Goal: Task Accomplishment & Management: Use online tool/utility

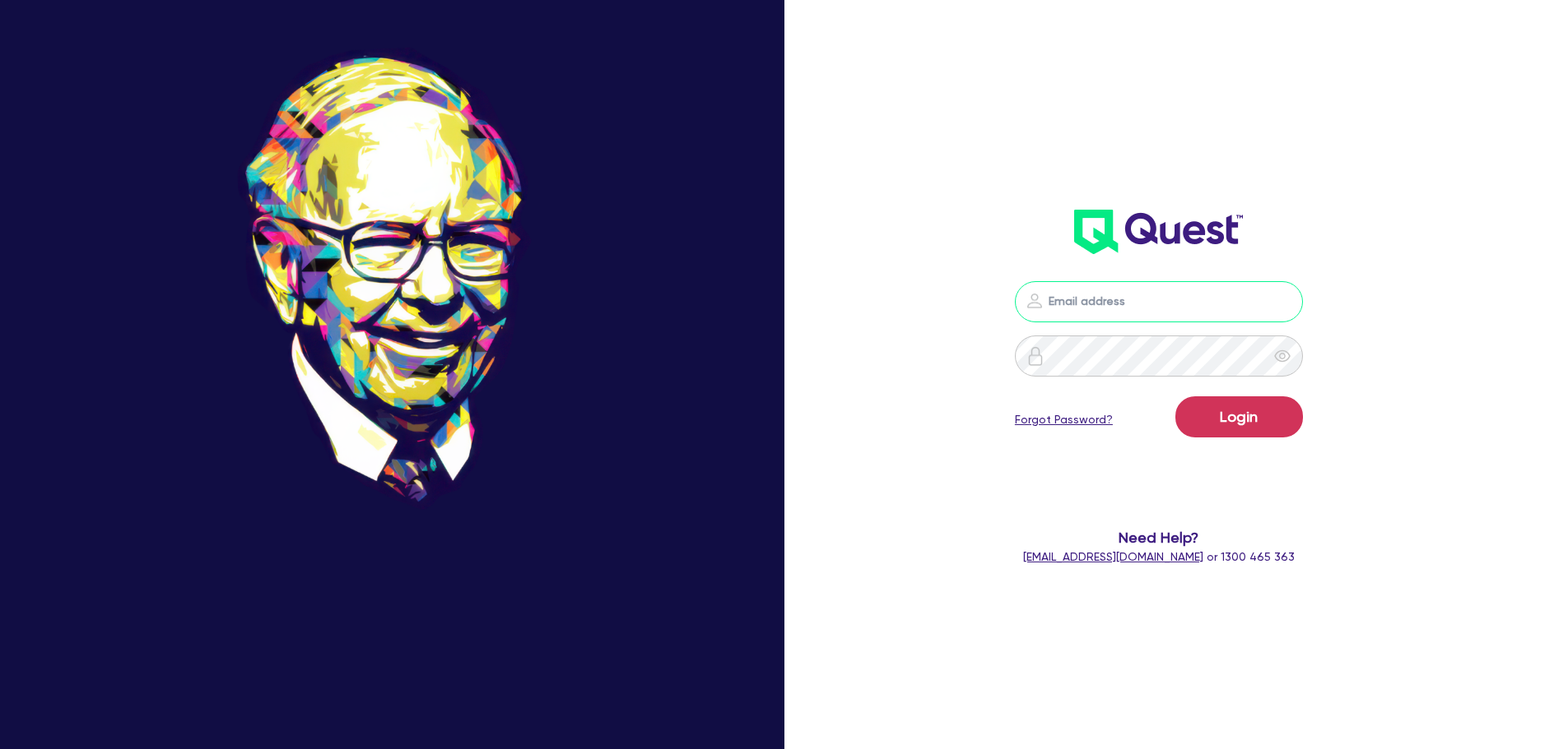
type input "[EMAIL_ADDRESS][PERSON_NAME][DOMAIN_NAME]"
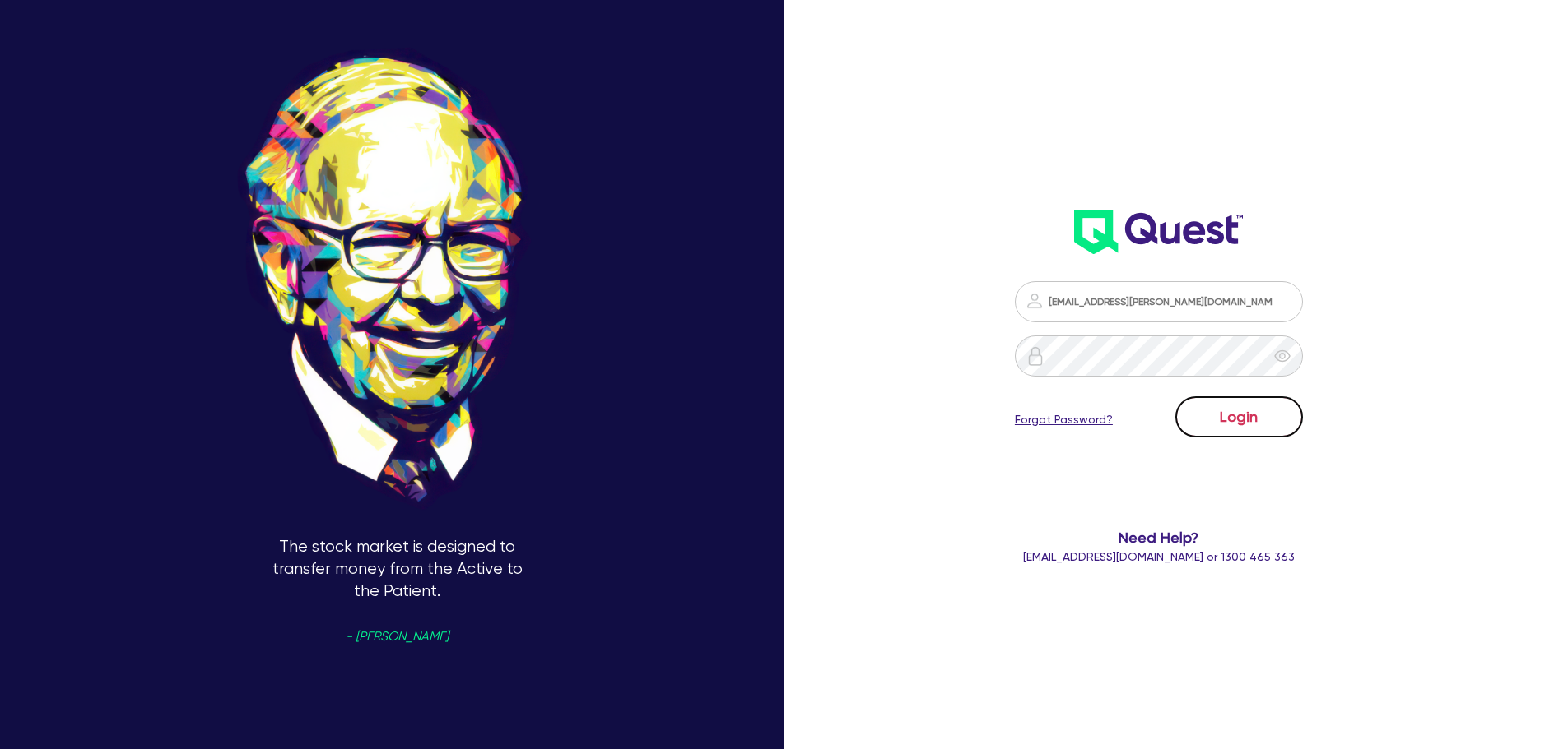
click at [1199, 408] on button "Login" at bounding box center [1239, 416] width 128 height 41
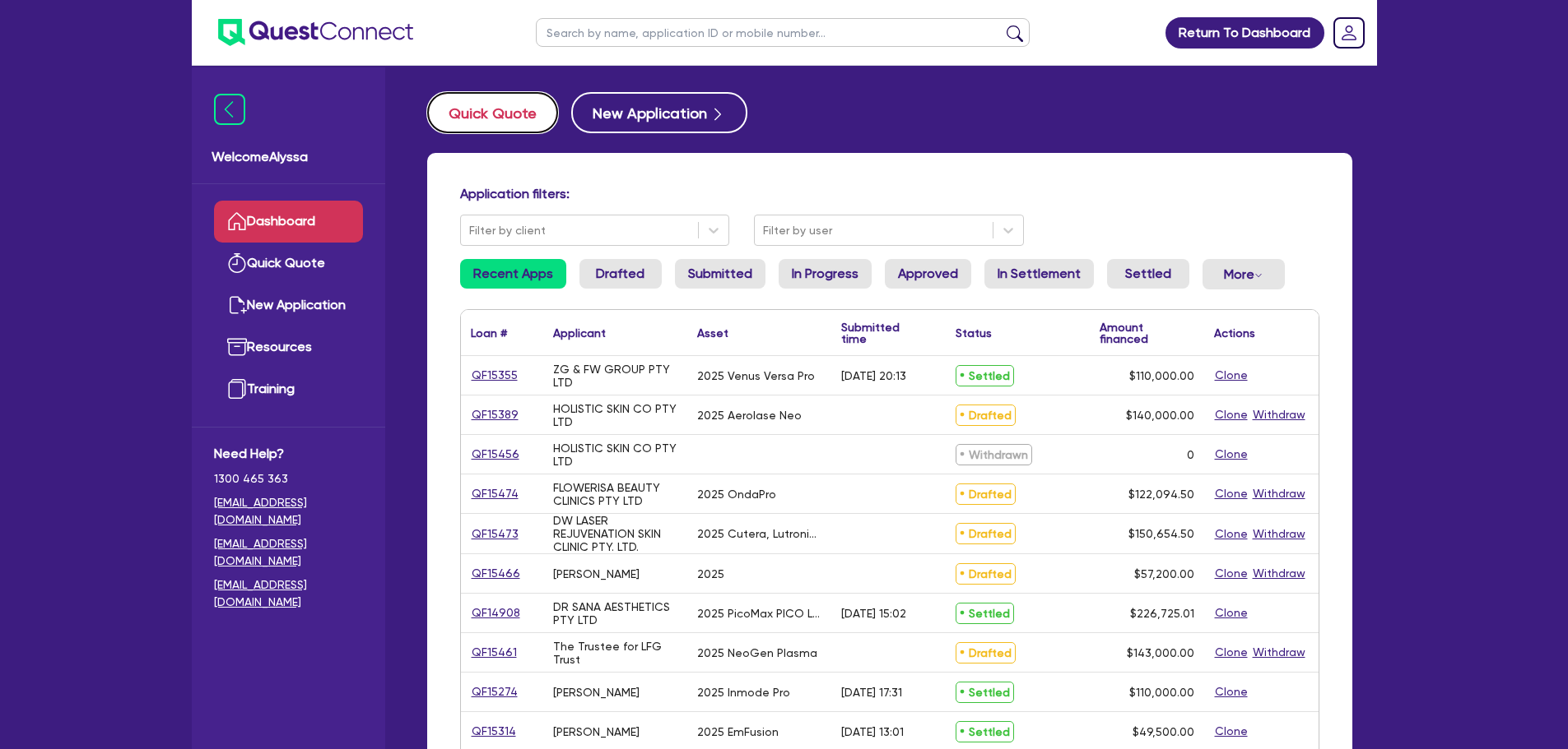
click at [483, 99] on button "Quick Quote" at bounding box center [492, 112] width 131 height 41
select select "Other"
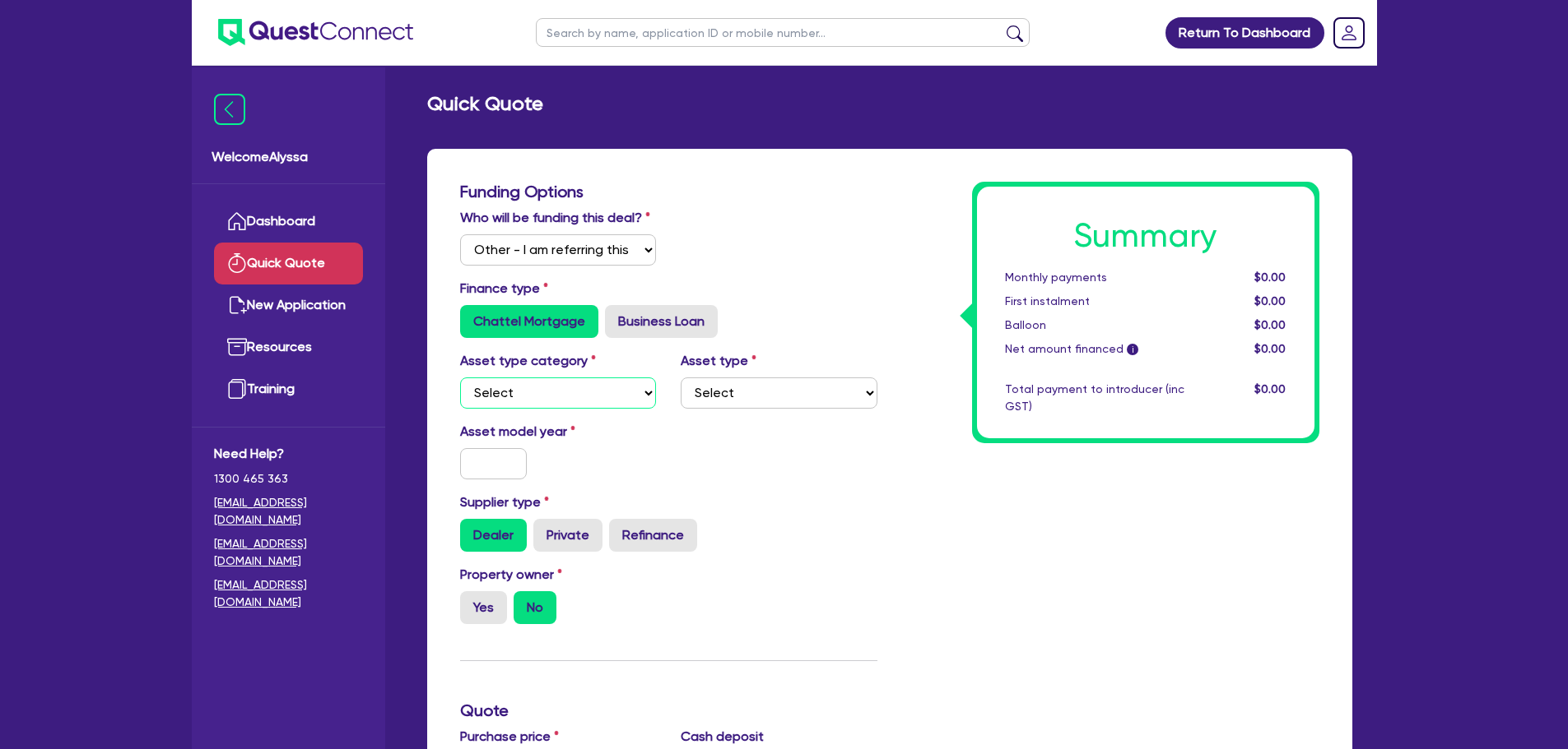
click at [537, 398] on select "Select Cars and light trucks Primary assets Secondary assets Tertiary assets" at bounding box center [558, 392] width 197 height 31
click at [651, 315] on label "Business Loan" at bounding box center [661, 322] width 113 height 33
click at [616, 315] on input "Business Loan" at bounding box center [609, 310] width 10 height 10
radio input "true"
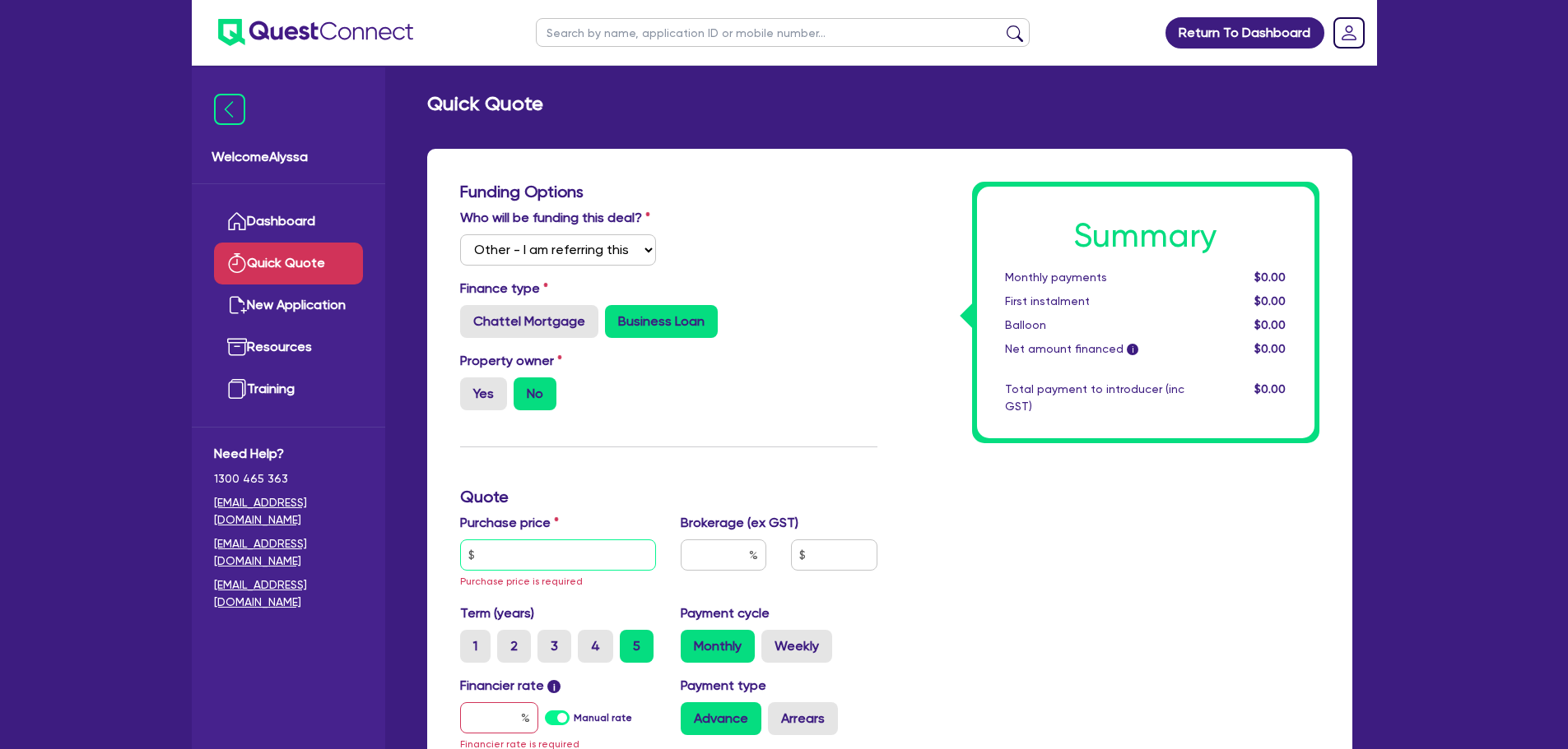
click at [536, 550] on input "text" at bounding box center [558, 555] width 197 height 31
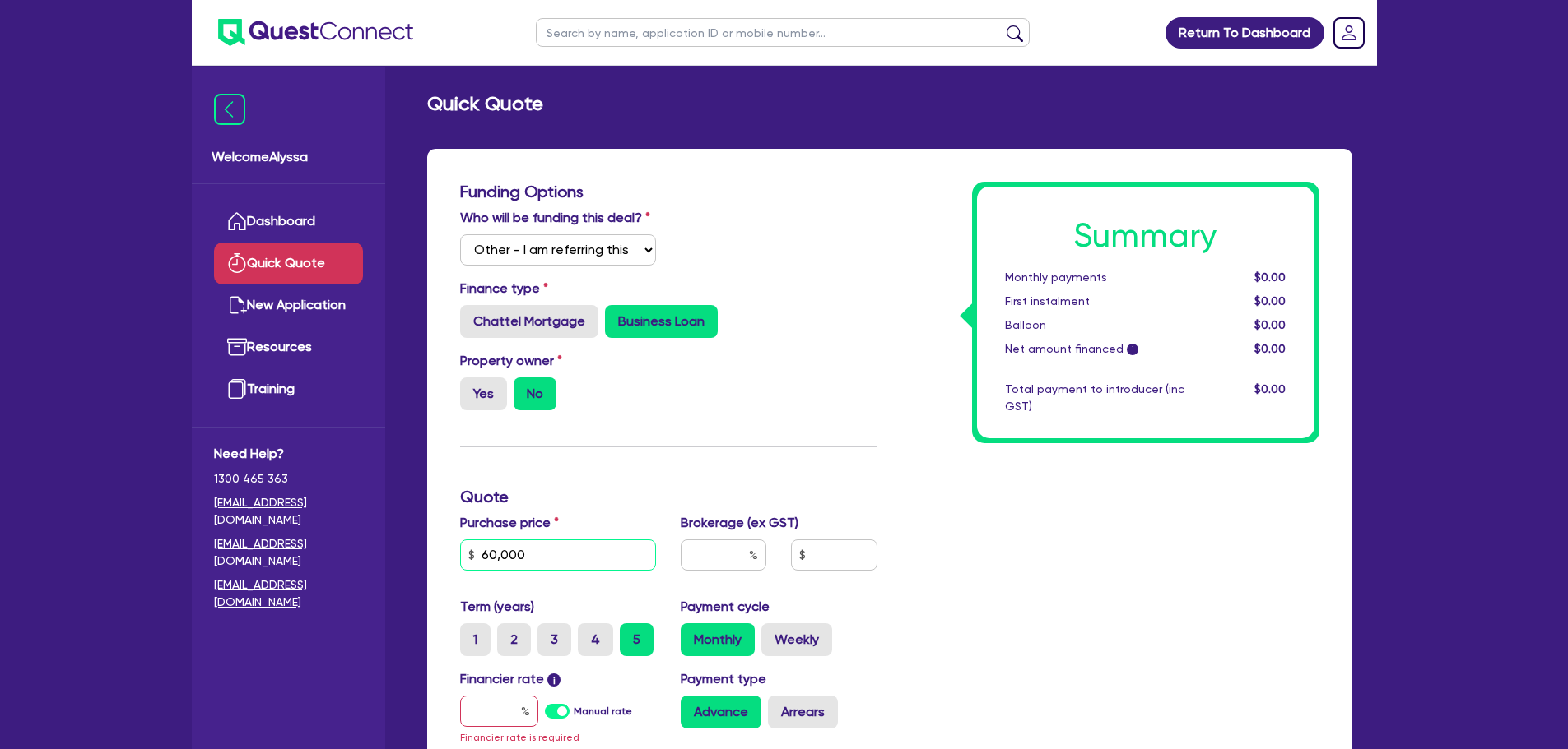
type input "60,000"
click at [474, 709] on input "text" at bounding box center [499, 711] width 79 height 31
type input "5"
click at [978, 720] on div "Summary Monthly payments $1,139.88 First instalment $1,139.88 Balloon $0.00 Net…" at bounding box center [1110, 533] width 442 height 704
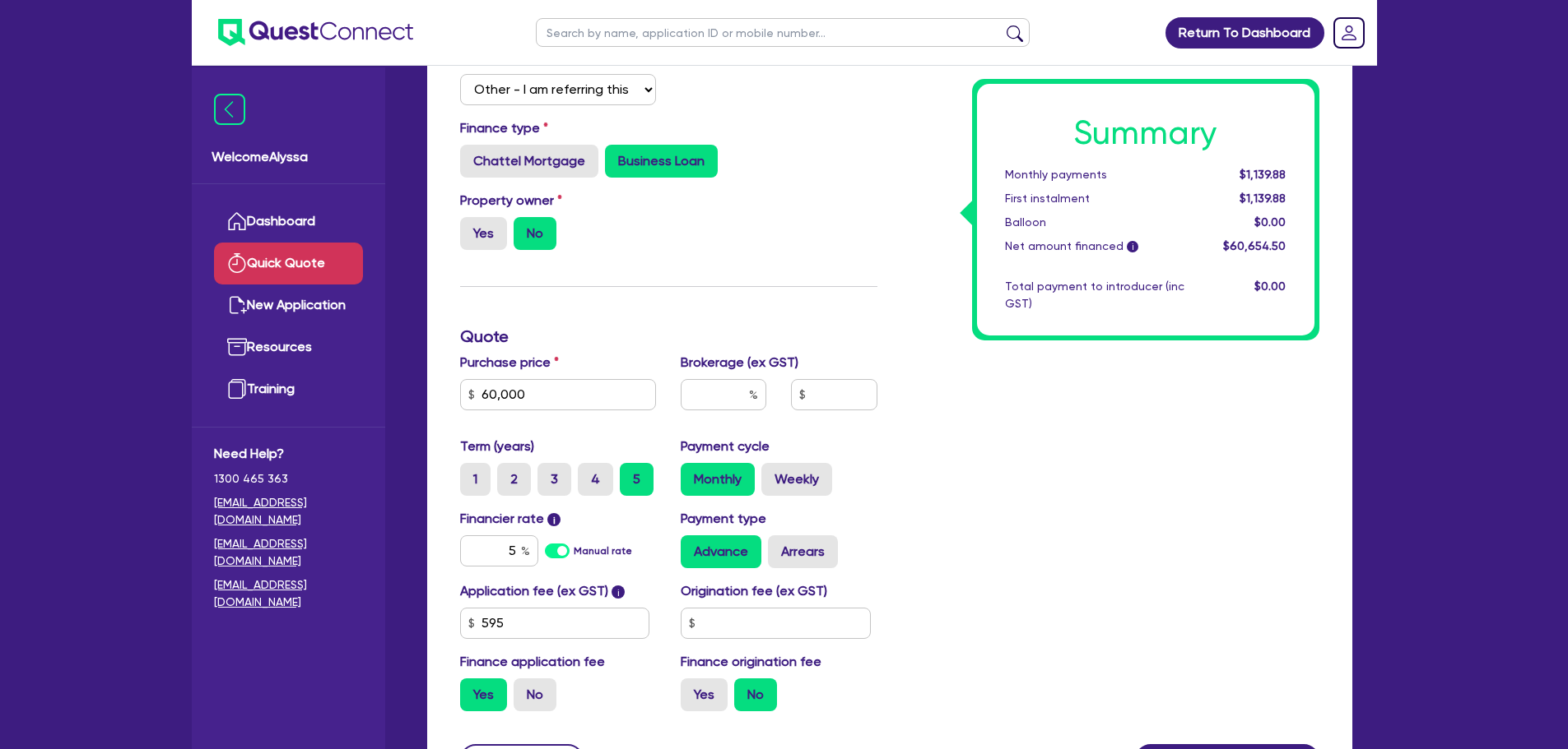
scroll to position [169, 0]
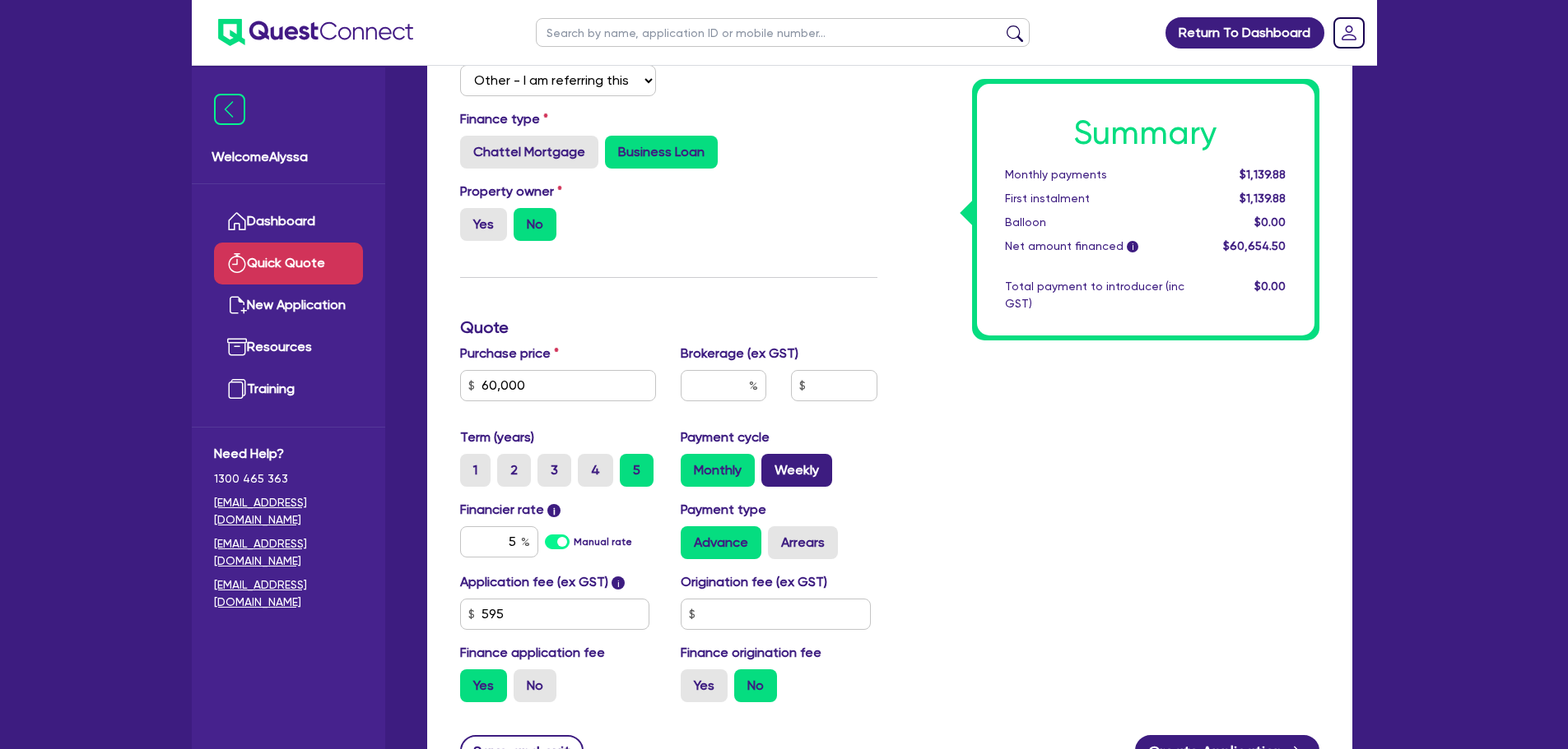
click at [792, 472] on label "Weekly" at bounding box center [797, 470] width 71 height 33
click at [772, 464] on input "Weekly" at bounding box center [766, 459] width 10 height 10
radio input "true"
click at [527, 388] on input "60,000" at bounding box center [558, 385] width 197 height 31
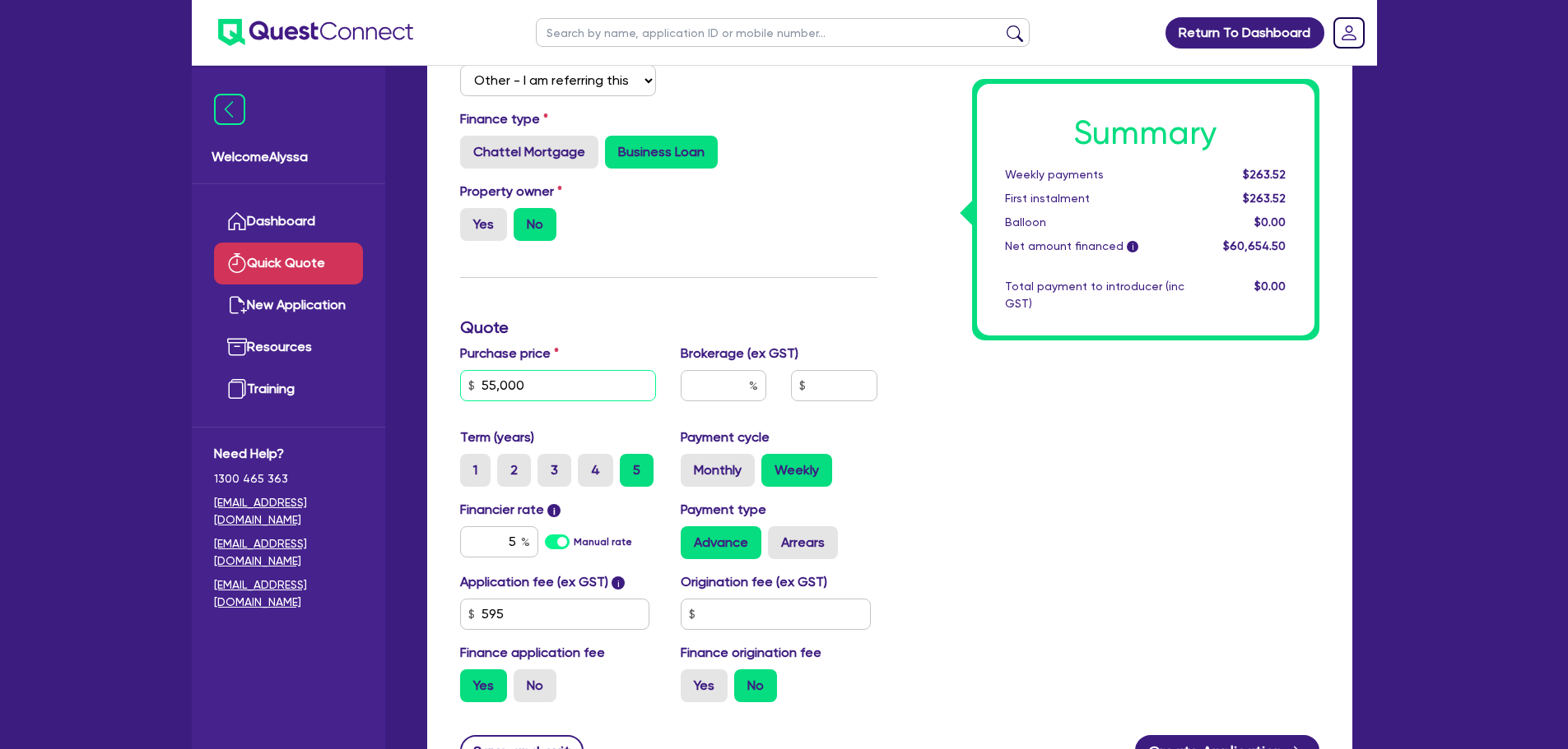
type input "55,000"
click at [602, 323] on h3 "Quote" at bounding box center [668, 327] width 417 height 20
click at [513, 545] on input "5" at bounding box center [499, 542] width 79 height 31
type input "7"
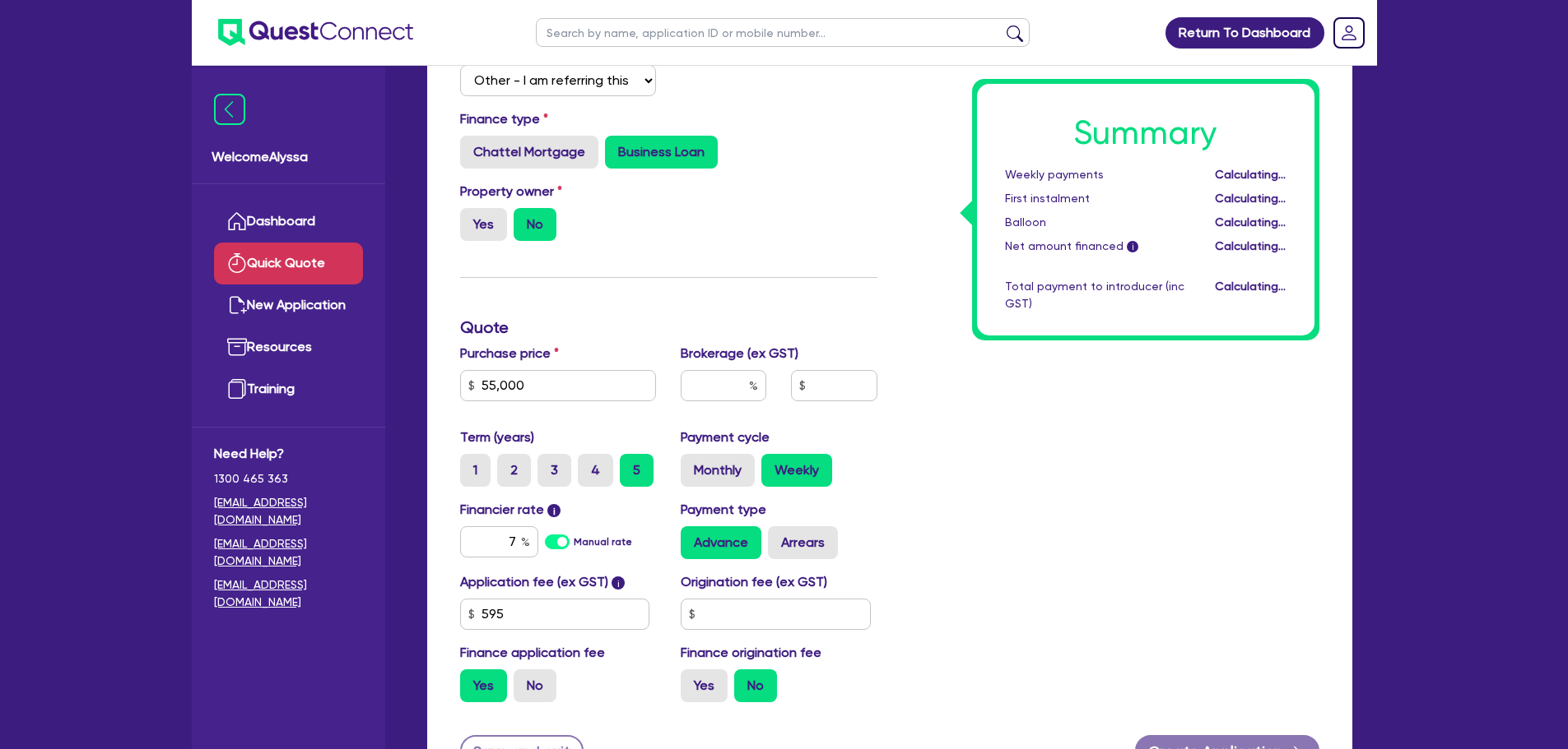
click at [1034, 400] on div "Summary Weekly payments Calculating... First instalment Calculating... Balloon …" at bounding box center [1110, 364] width 442 height 704
click at [702, 483] on label "Monthly" at bounding box center [717, 470] width 74 height 33
click at [692, 464] on input "Monthly" at bounding box center [685, 459] width 10 height 10
radio input "true"
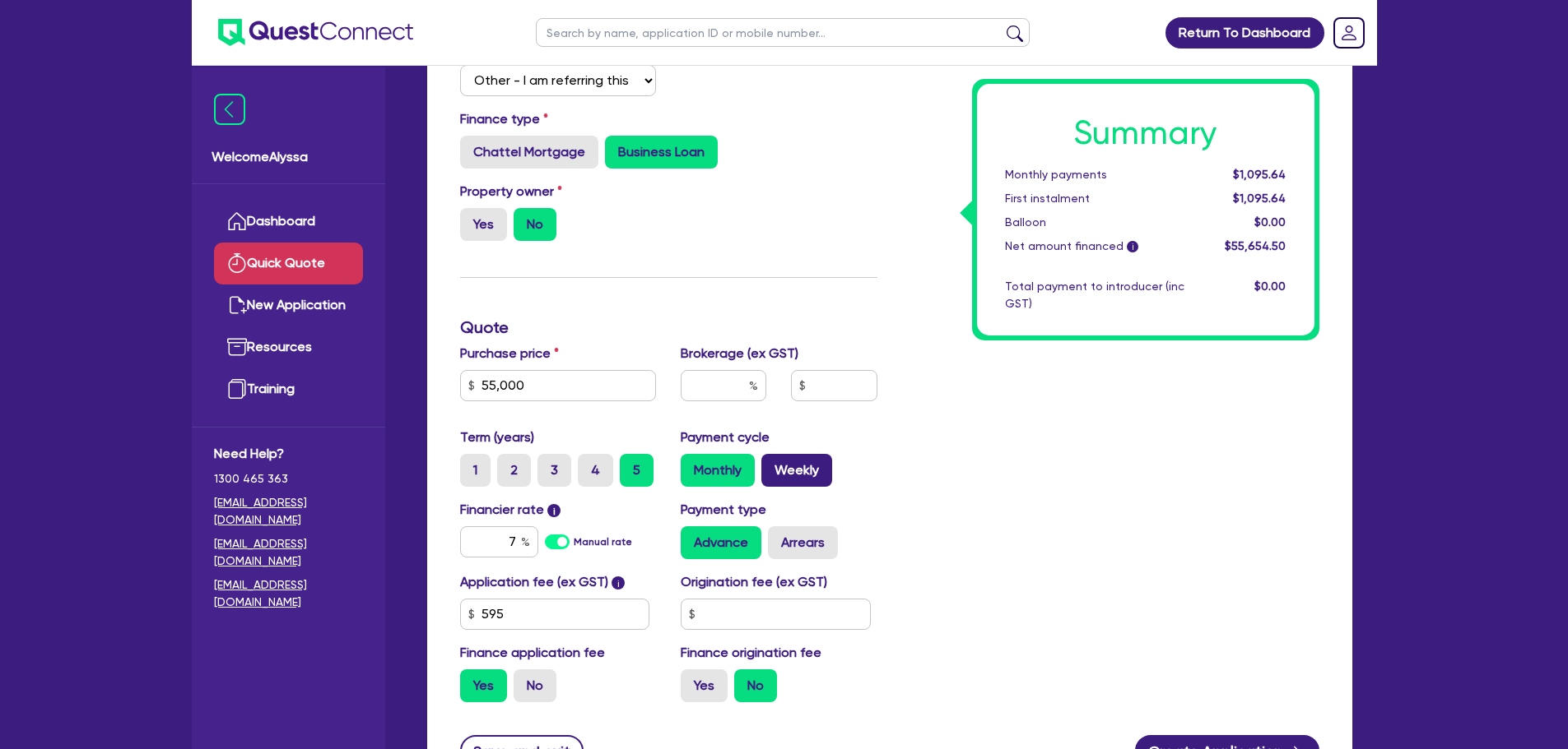
click at [817, 464] on label "Weekly" at bounding box center [797, 470] width 71 height 33
click at [772, 464] on input "Weekly" at bounding box center [766, 459] width 10 height 10
radio input "true"
